Goal: Information Seeking & Learning: Learn about a topic

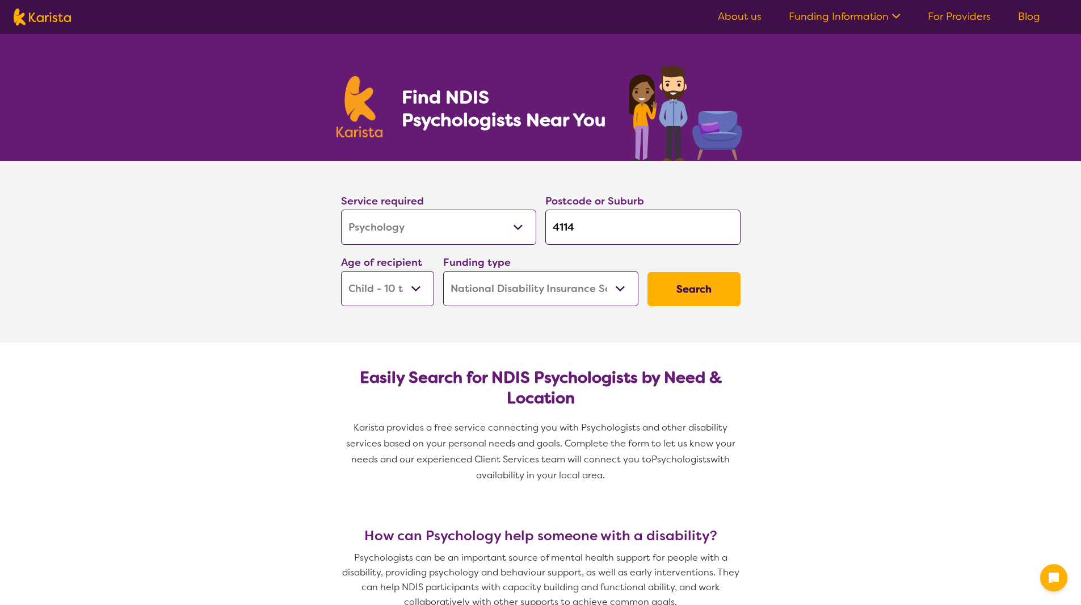
select select "Psychology"
select select "CH"
select select "NDIS"
select select "Psychology"
select select "CH"
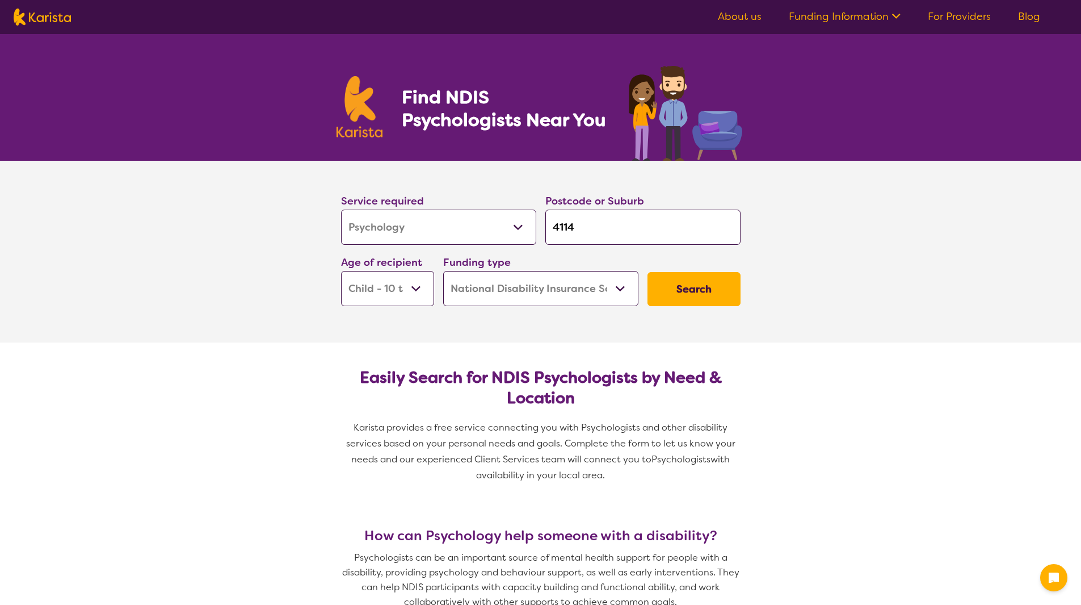
select select "NDIS"
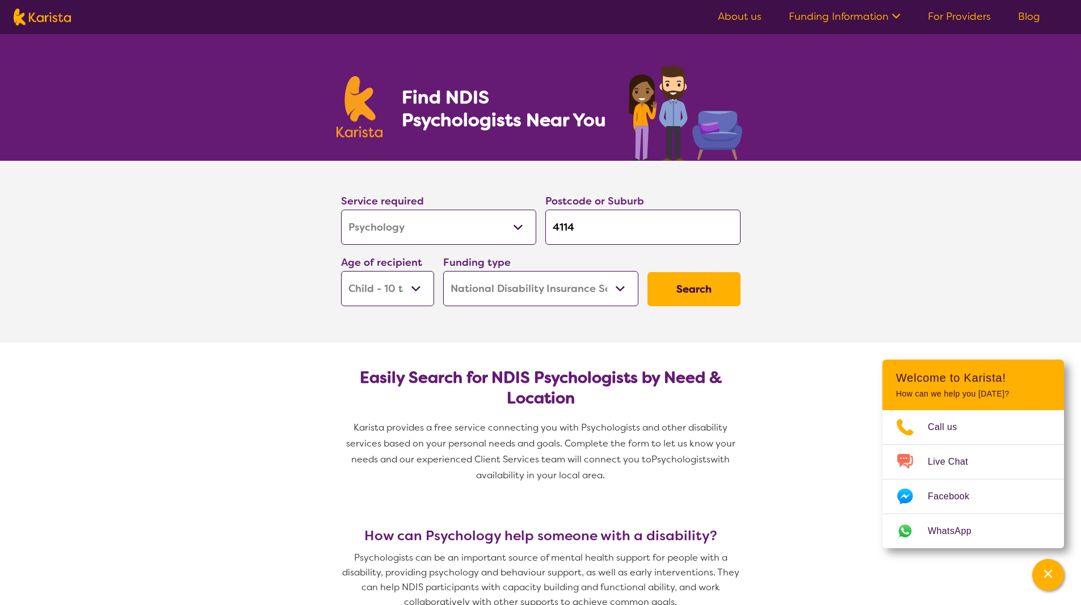
click at [590, 220] on input "4114" at bounding box center [643, 226] width 195 height 35
type input "411"
type input "4118"
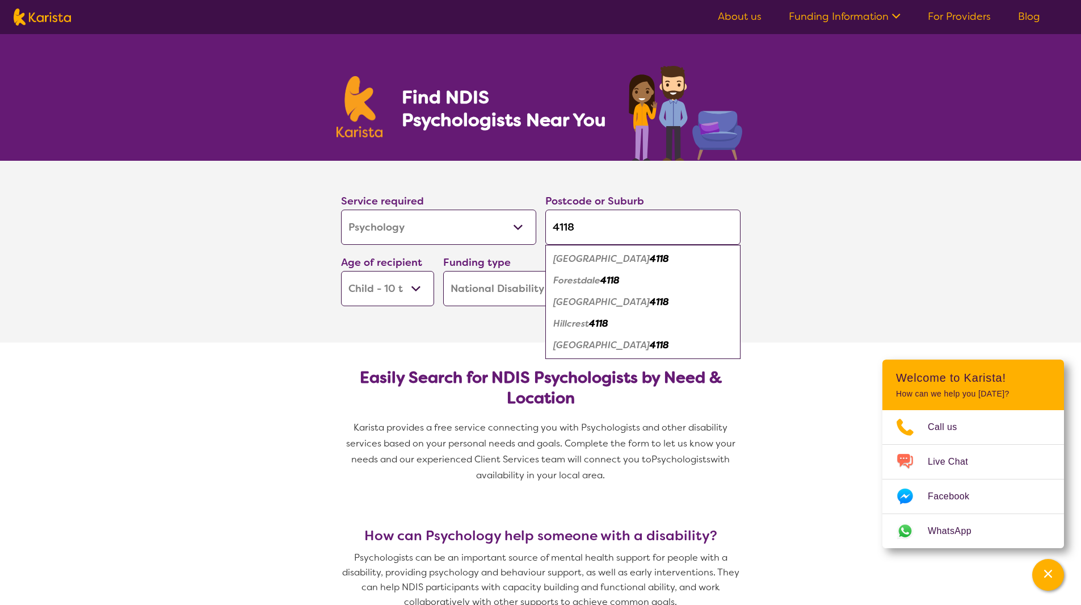
type input "4118"
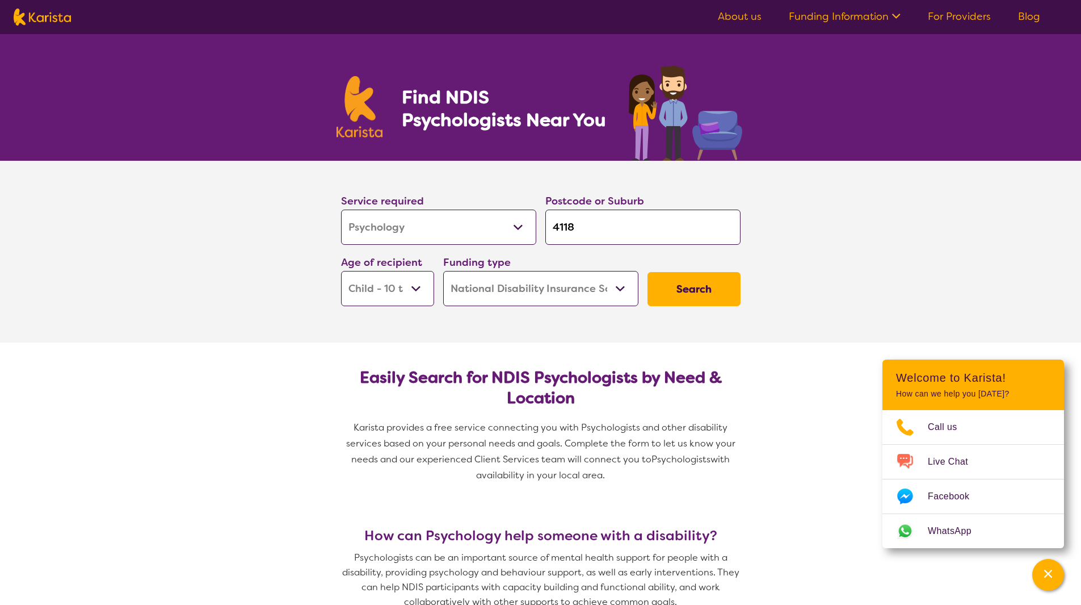
click at [384, 328] on section "Service required Allied Health Assistant Assessment ([MEDICAL_DATA] or [MEDICAL…" at bounding box center [541, 252] width 454 height 182
click at [403, 299] on select "Early Childhood - 0 to 9 Child - 10 to 11 Adolescent - 12 to 17 Adult - 18 to 6…" at bounding box center [387, 288] width 93 height 35
select select "AD"
click at [341, 271] on select "Early Childhood - 0 to 9 Child - 10 to 11 Adolescent - 12 to 17 Adult - 18 to 6…" at bounding box center [387, 288] width 93 height 35
select select "AD"
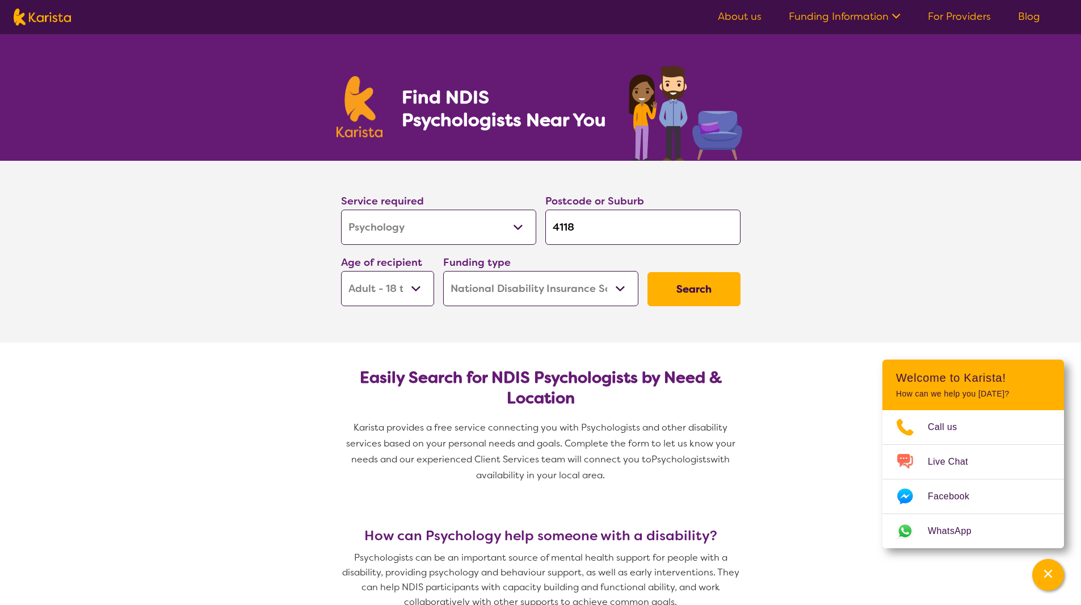
click at [702, 290] on button "Search" at bounding box center [694, 289] width 93 height 34
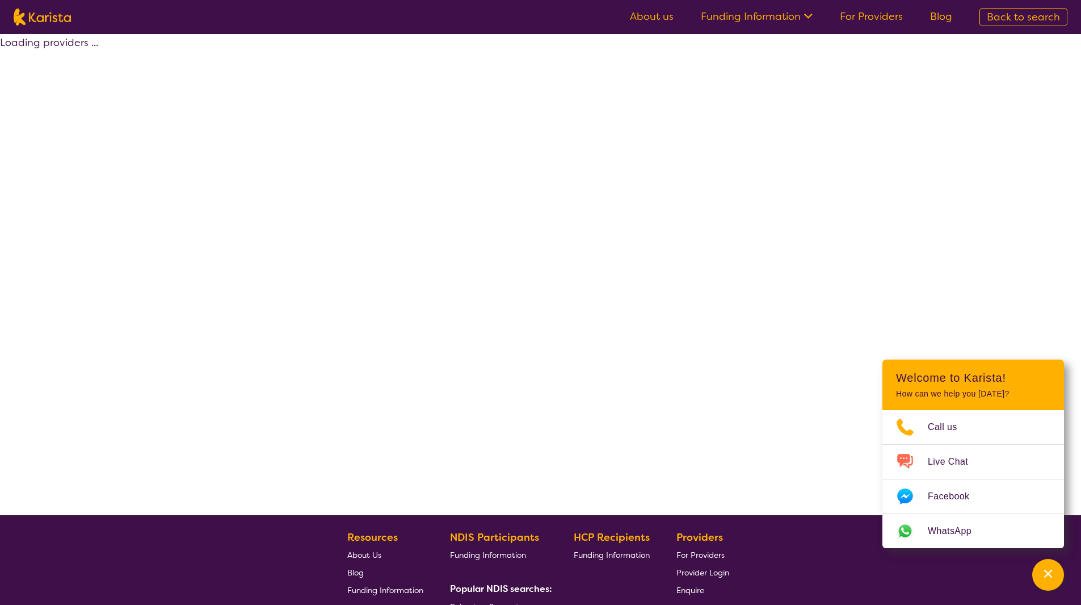
select select "by_score"
